Goal: Information Seeking & Learning: Learn about a topic

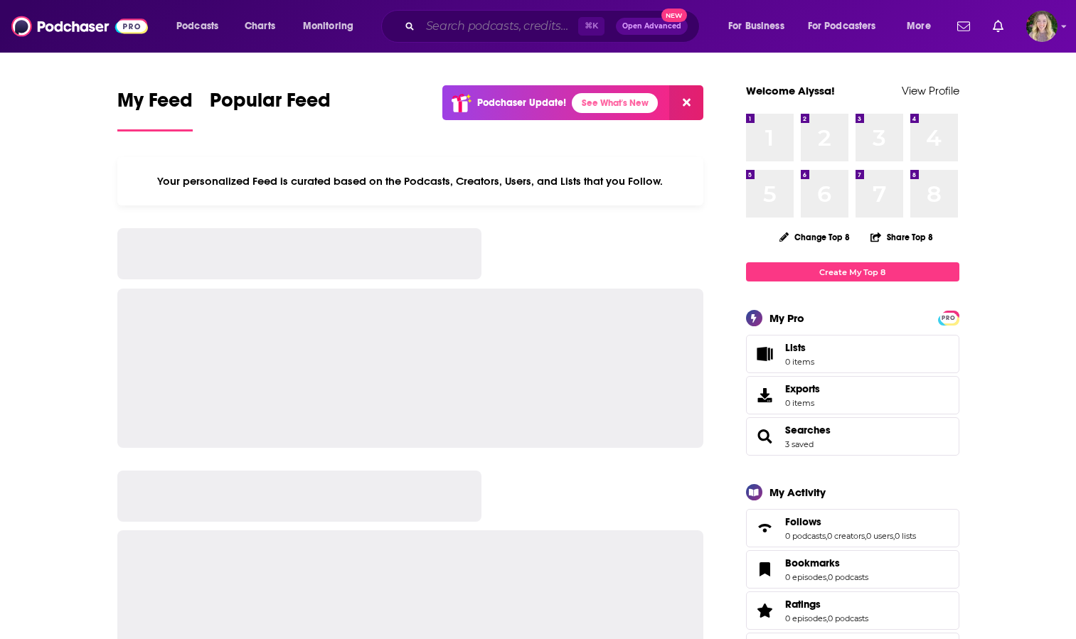
click at [449, 26] on input "Search podcasts, credits, & more..." at bounding box center [499, 26] width 158 height 23
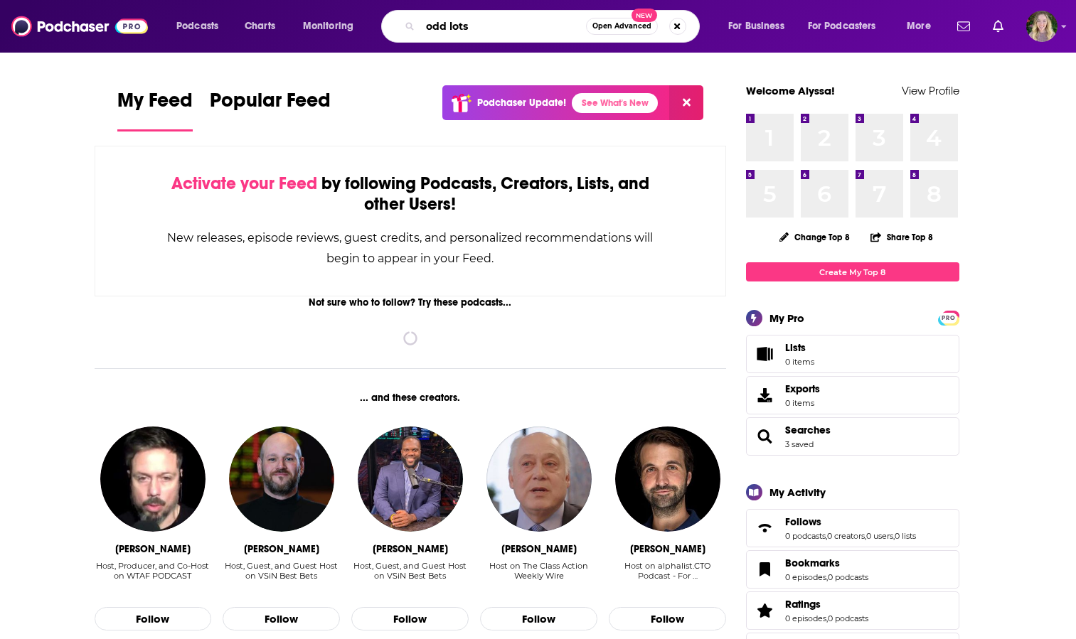
type input "odd lots"
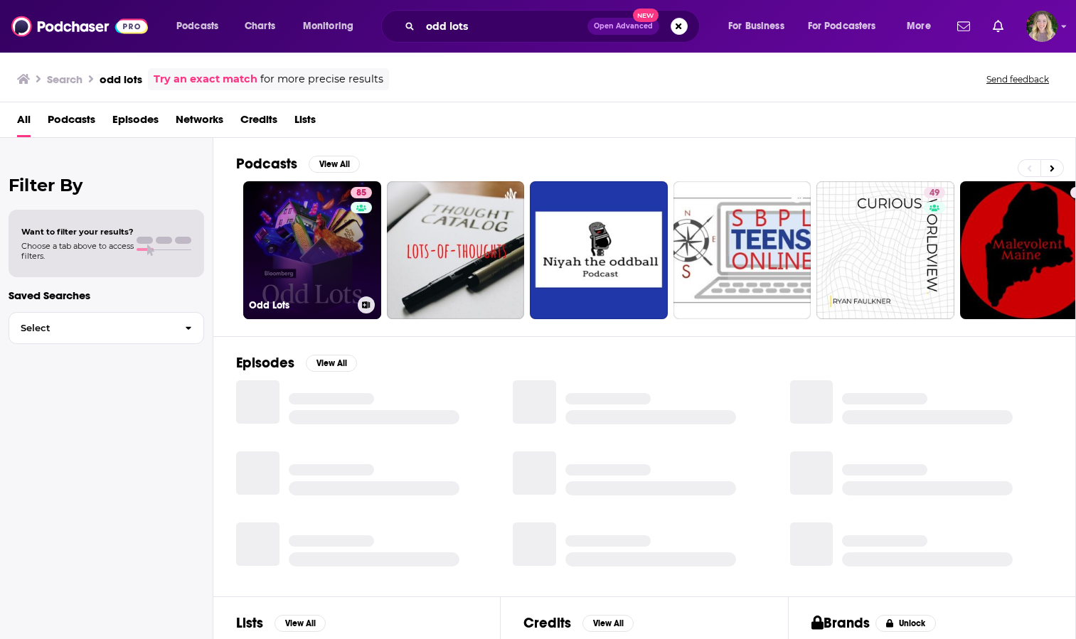
click at [280, 252] on link "85 Odd Lots" at bounding box center [312, 250] width 138 height 138
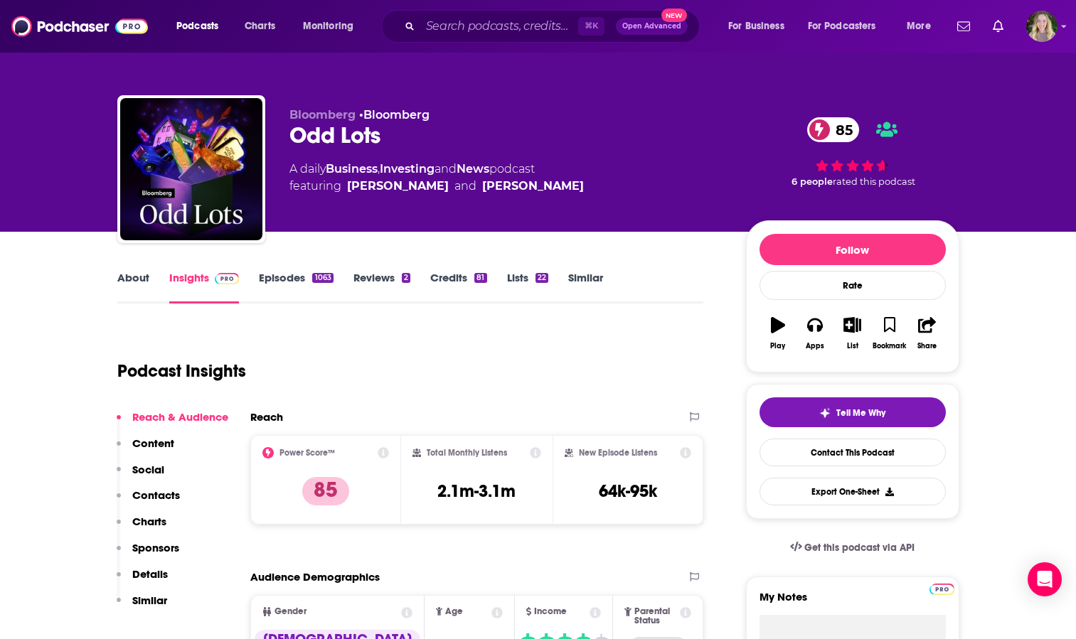
click at [126, 284] on link "About" at bounding box center [133, 287] width 32 height 33
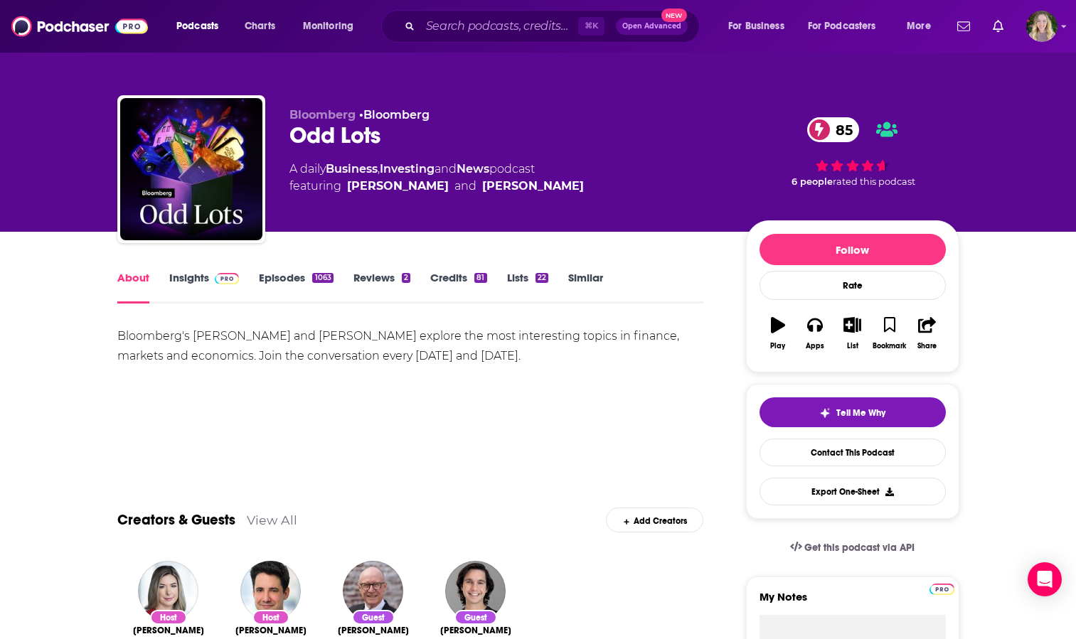
click at [189, 278] on link "Insights" at bounding box center [204, 287] width 70 height 33
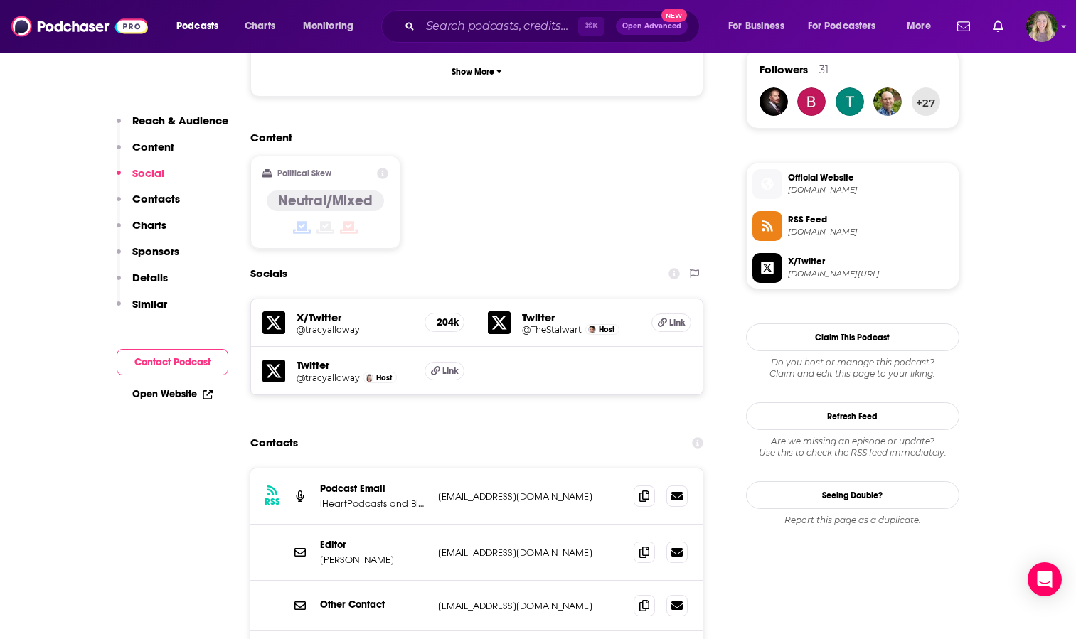
scroll to position [1124, 0]
